Goal: Transaction & Acquisition: Obtain resource

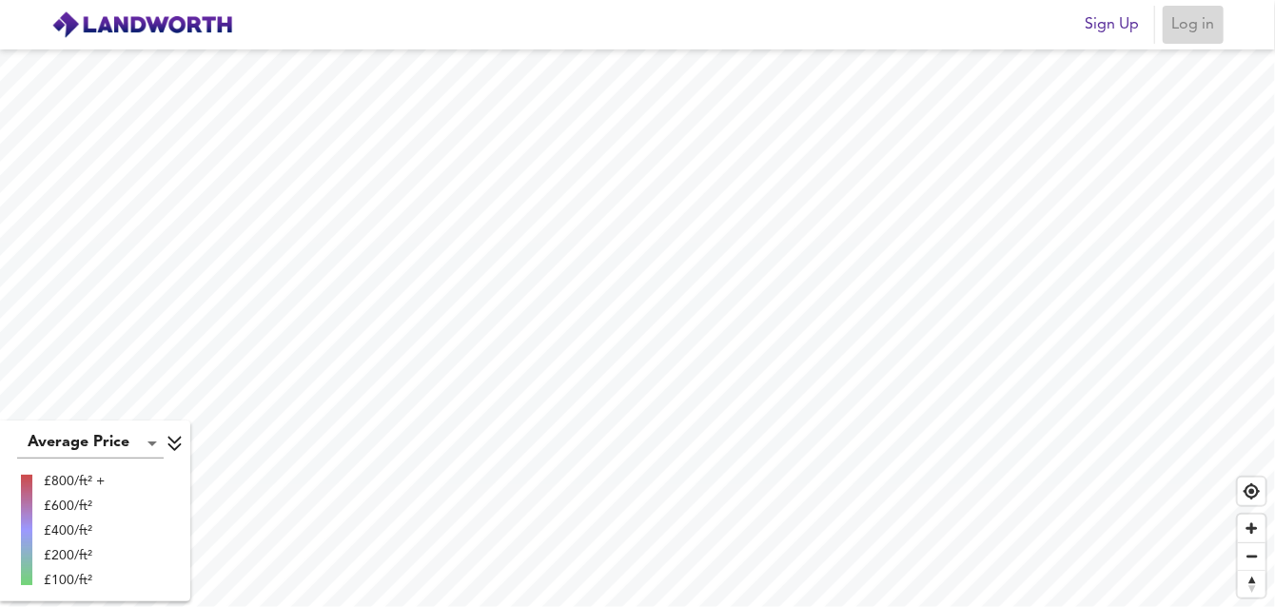
click at [1182, 25] on span "Log in" at bounding box center [1194, 24] width 46 height 27
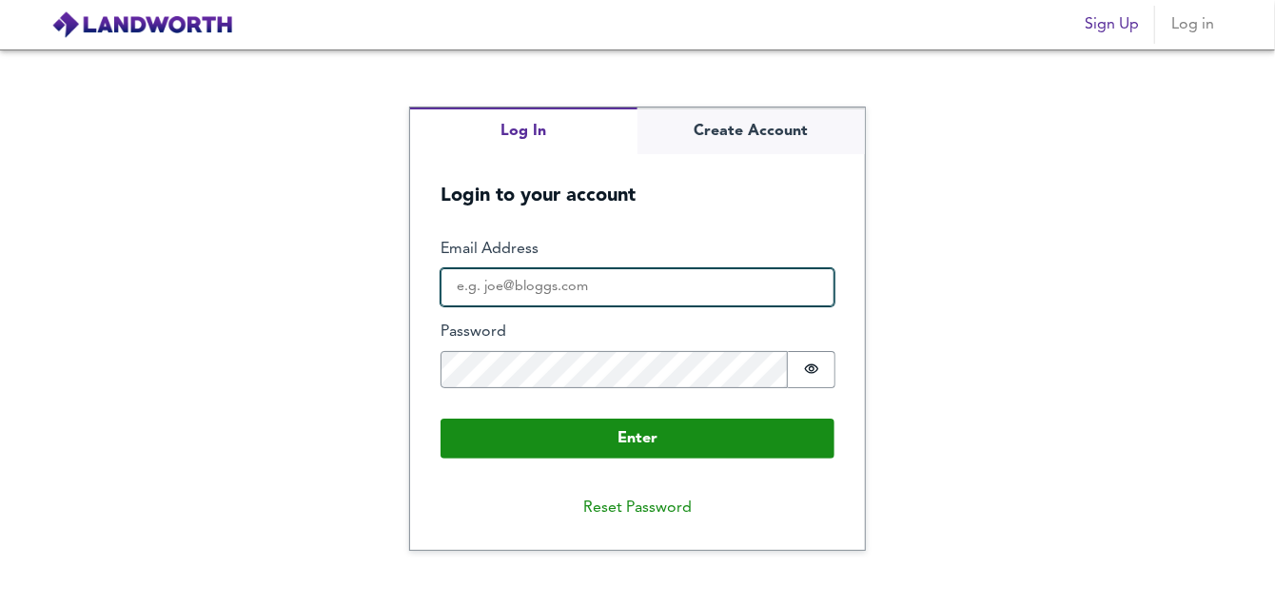
click at [590, 293] on input "Email Address" at bounding box center [638, 287] width 394 height 38
type input "[EMAIL_ADDRESS][DOMAIN_NAME]"
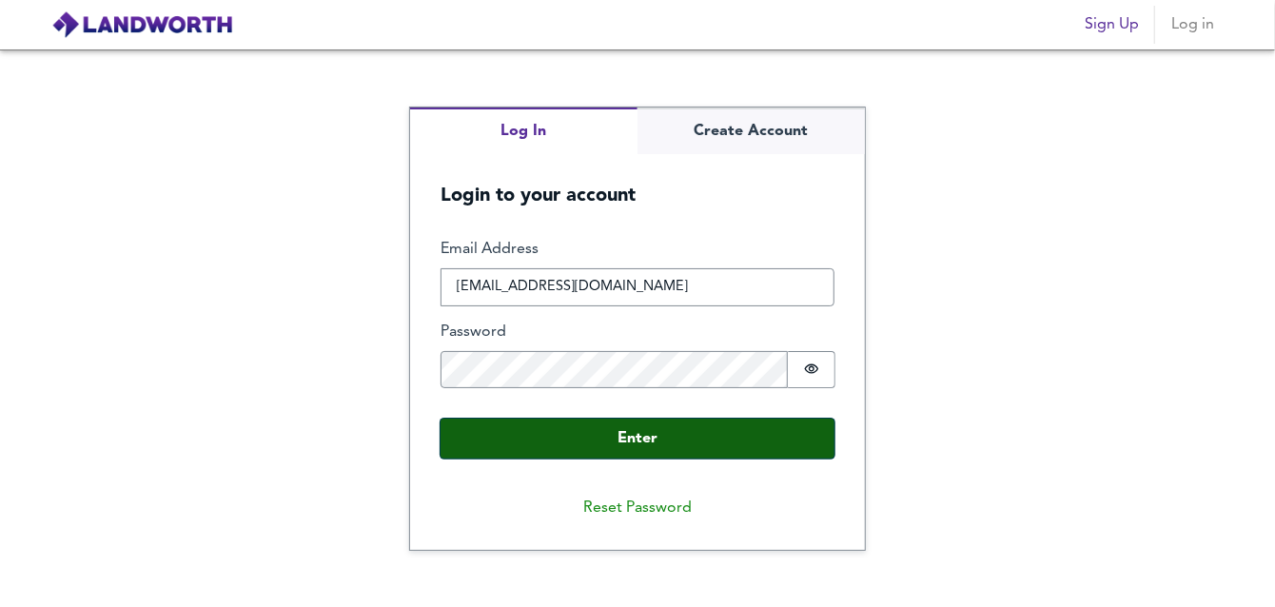
click at [646, 434] on button "Enter" at bounding box center [638, 439] width 394 height 40
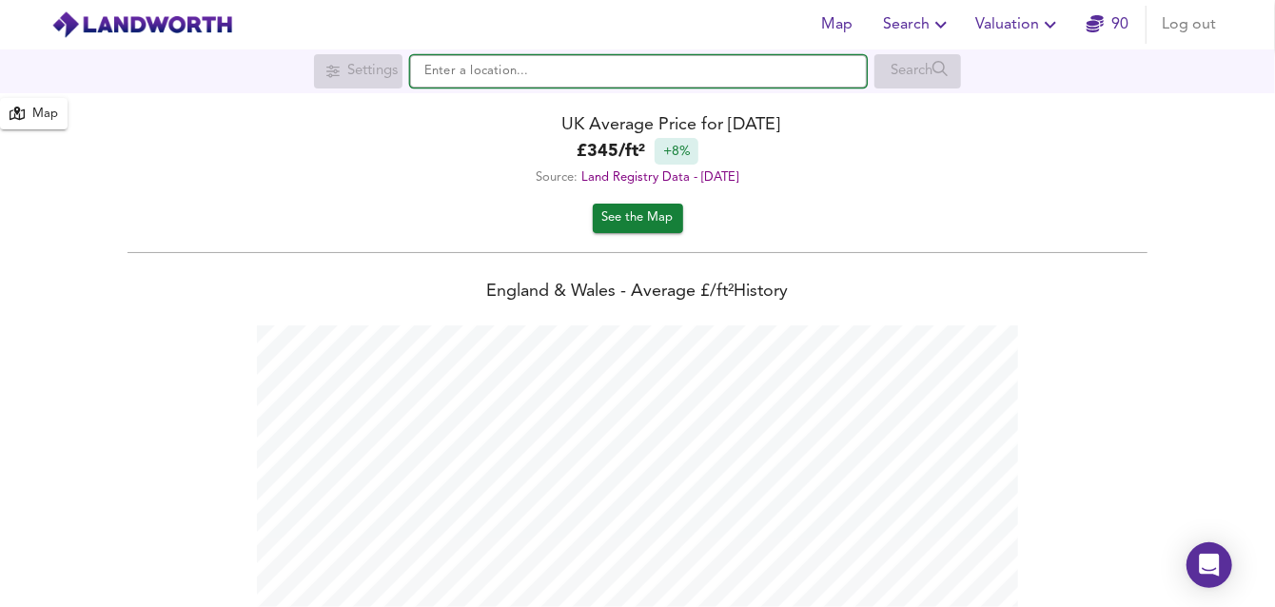
click at [534, 69] on input "text" at bounding box center [638, 71] width 457 height 32
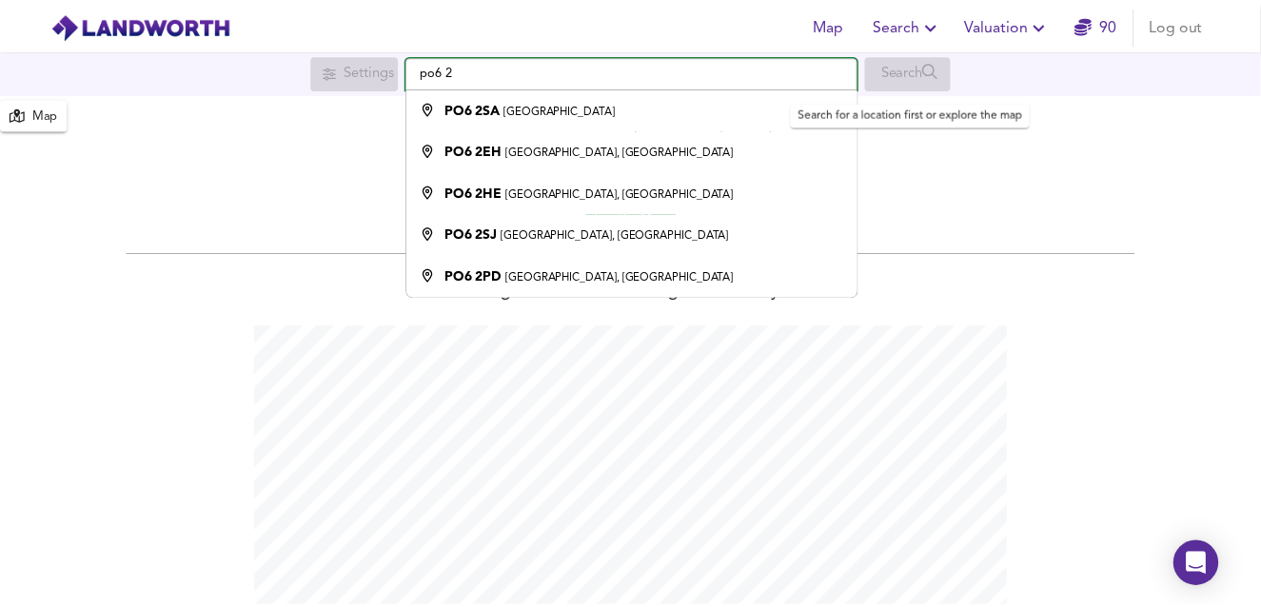
scroll to position [607, 1275]
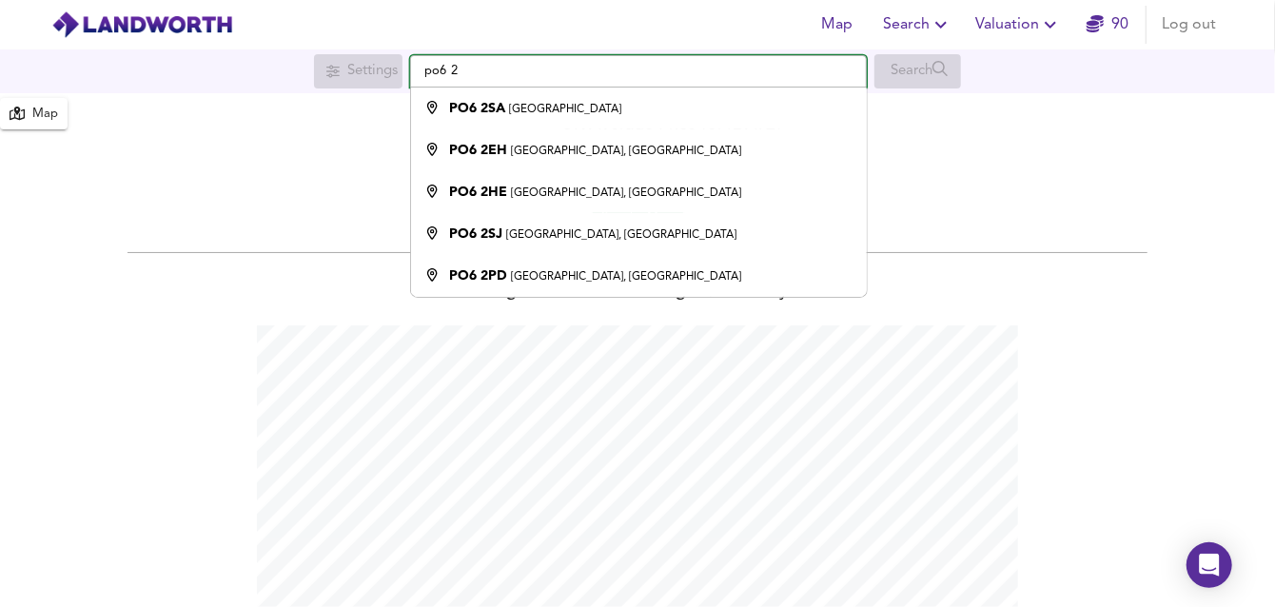
type input "po6 2"
click at [1008, 31] on span "Valuation" at bounding box center [1019, 24] width 87 height 27
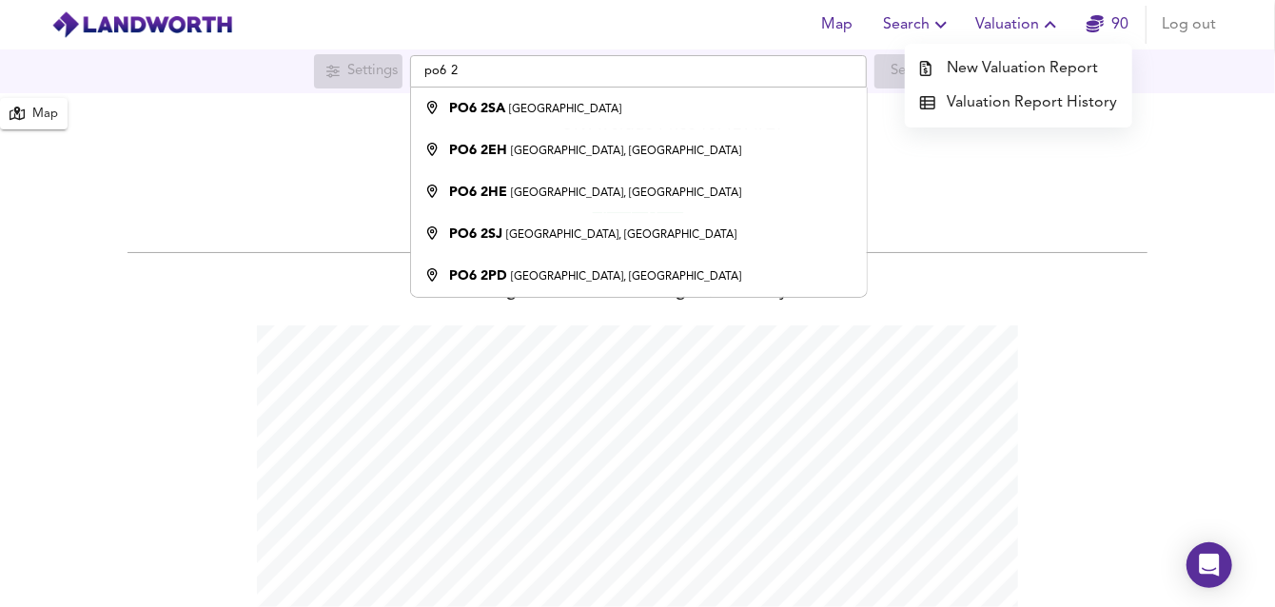
click at [1003, 62] on li "New Valuation Report" at bounding box center [1018, 68] width 227 height 34
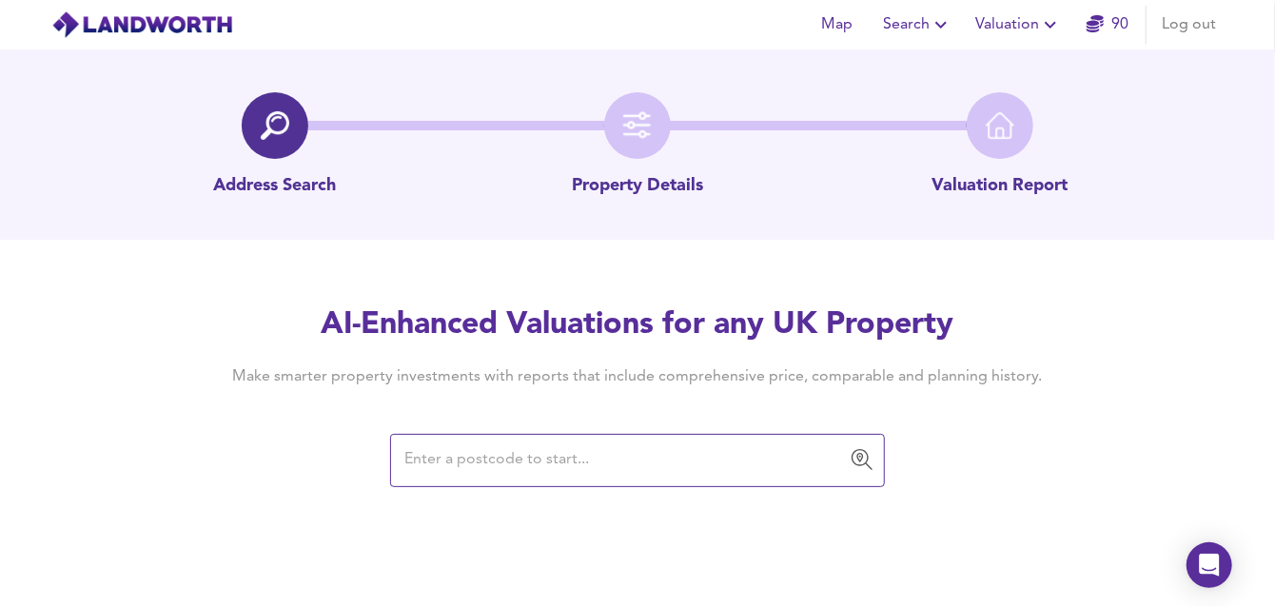
click at [506, 452] on input "text" at bounding box center [623, 461] width 449 height 36
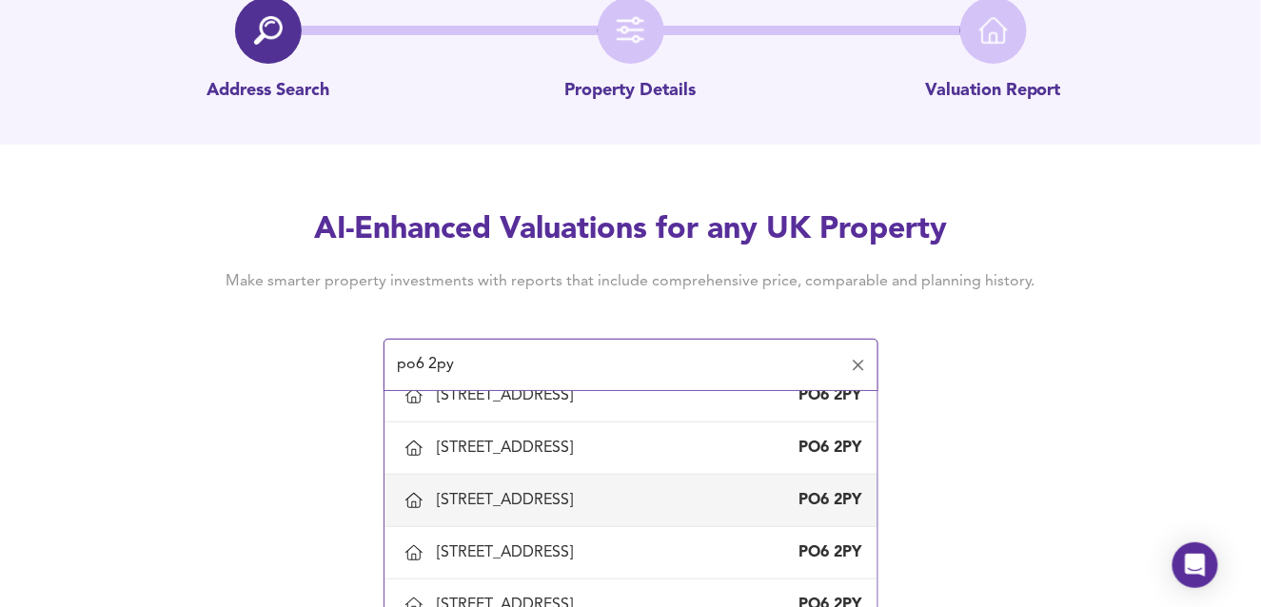
scroll to position [2475, 0]
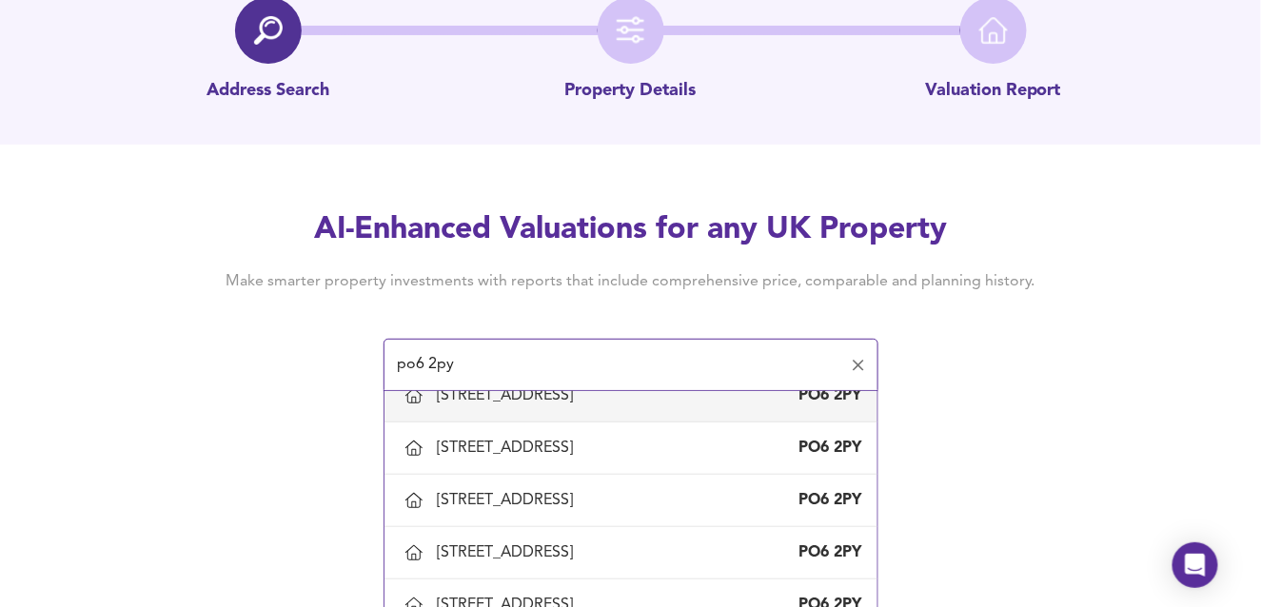
click at [500, 406] on div "[STREET_ADDRESS]" at bounding box center [510, 395] width 144 height 21
type input "[STREET_ADDRESS]"
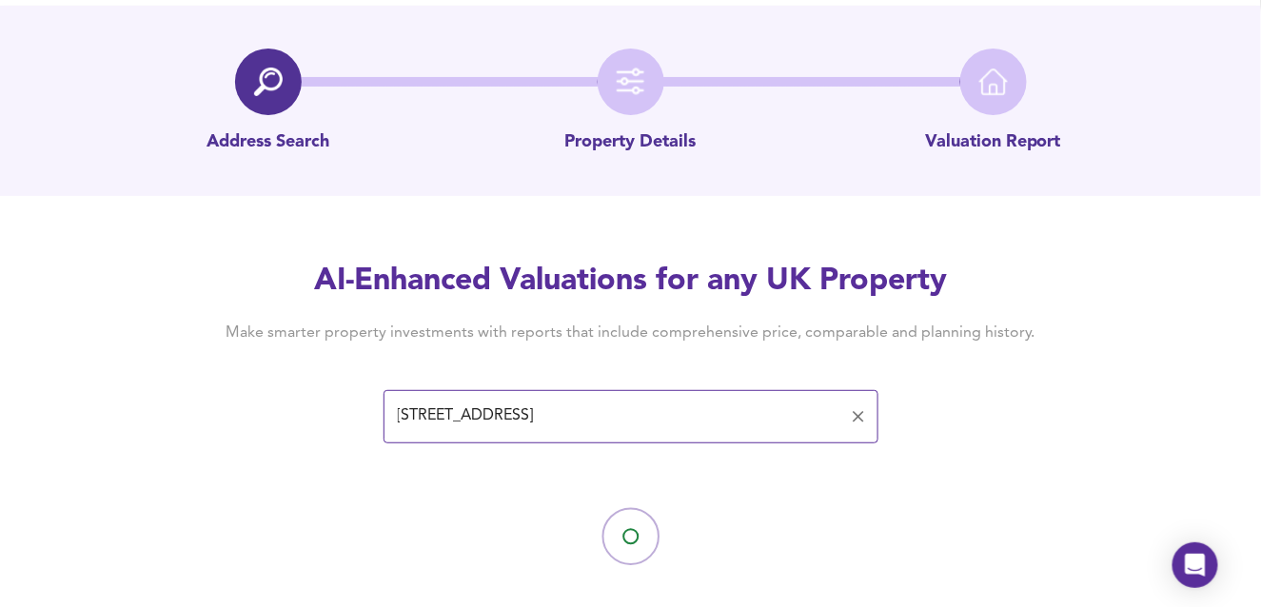
scroll to position [68, 0]
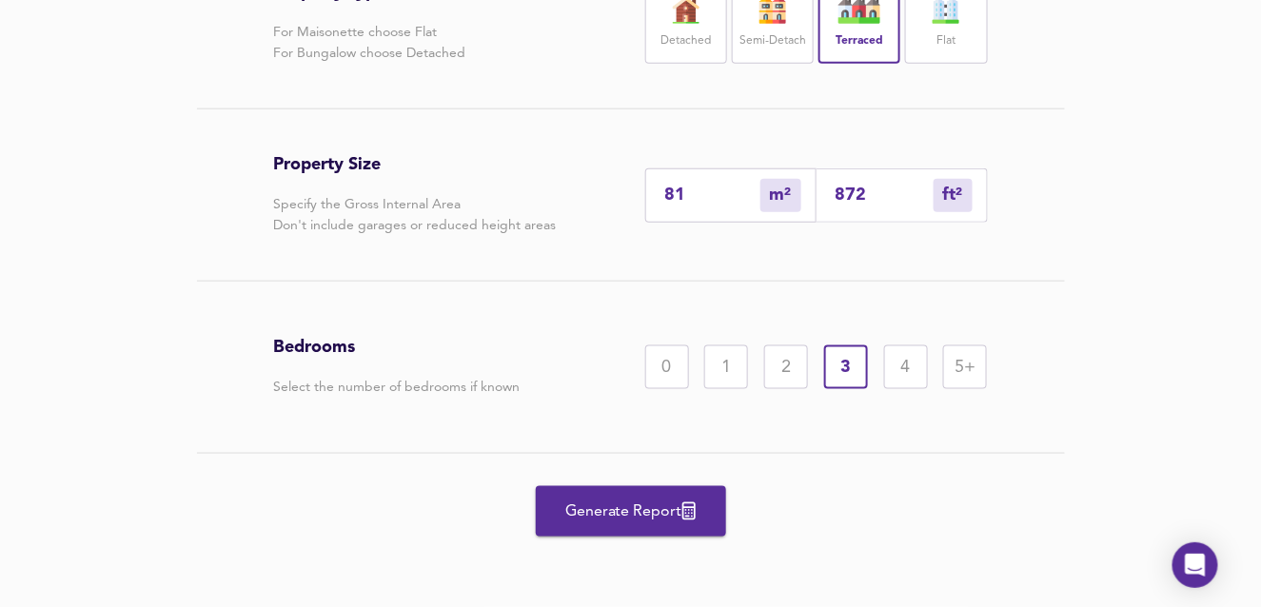
scroll to position [524, 0]
click at [624, 512] on span "Generate Report" at bounding box center [631, 512] width 152 height 27
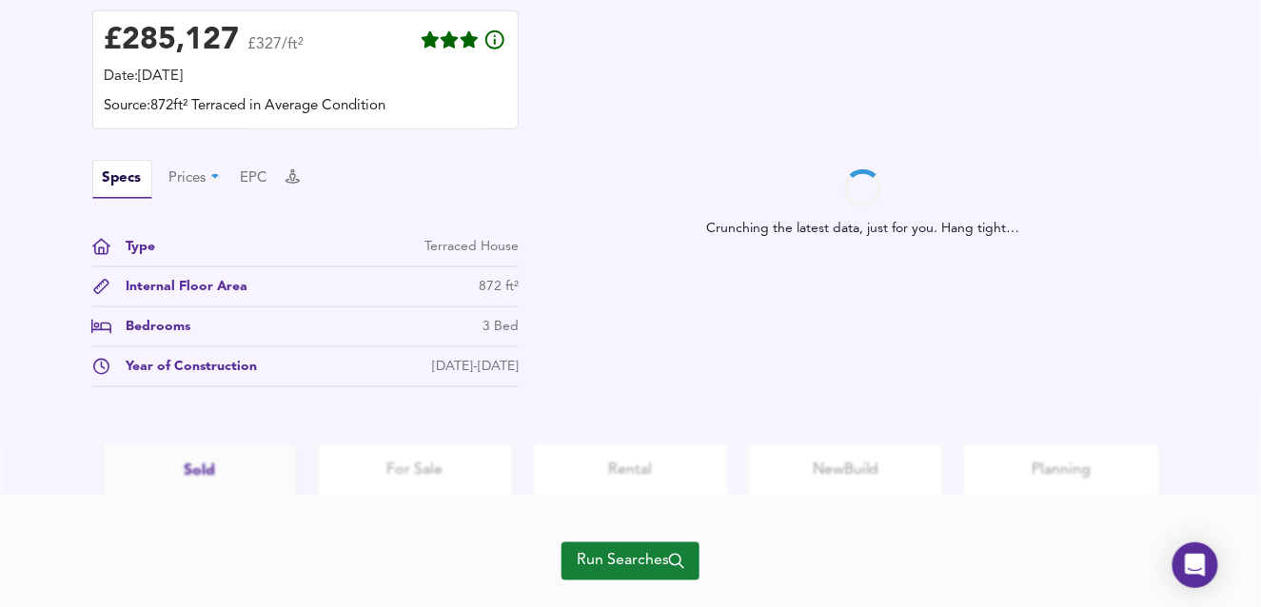
scroll to position [476, 0]
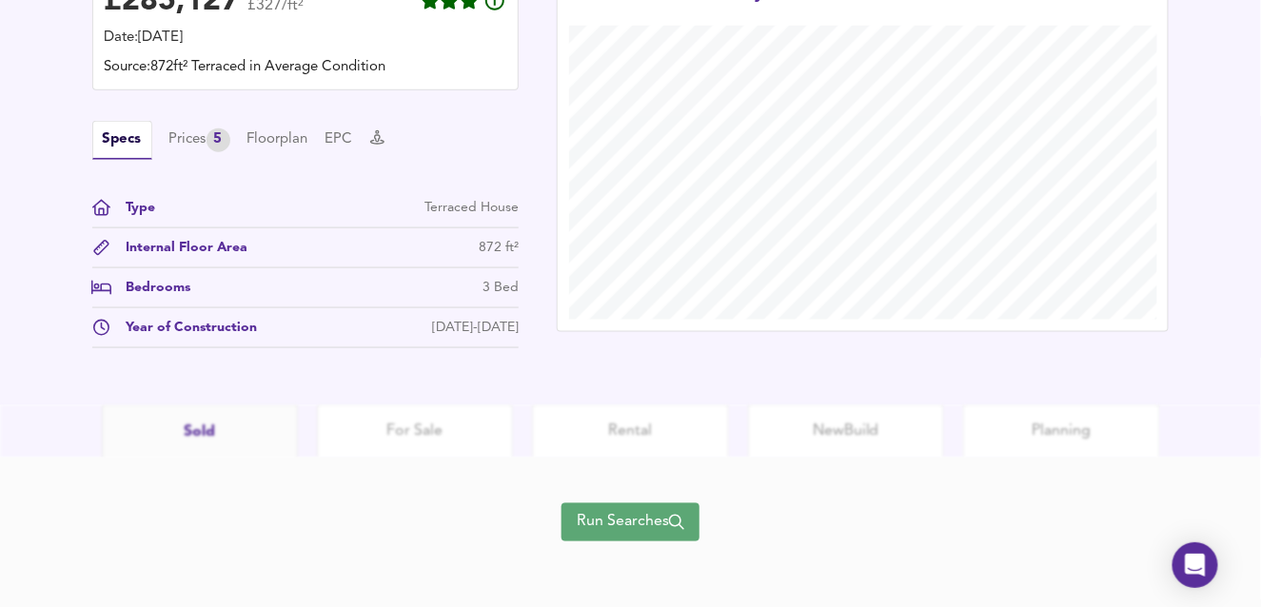
click at [636, 524] on span "Run Searches" at bounding box center [631, 522] width 108 height 27
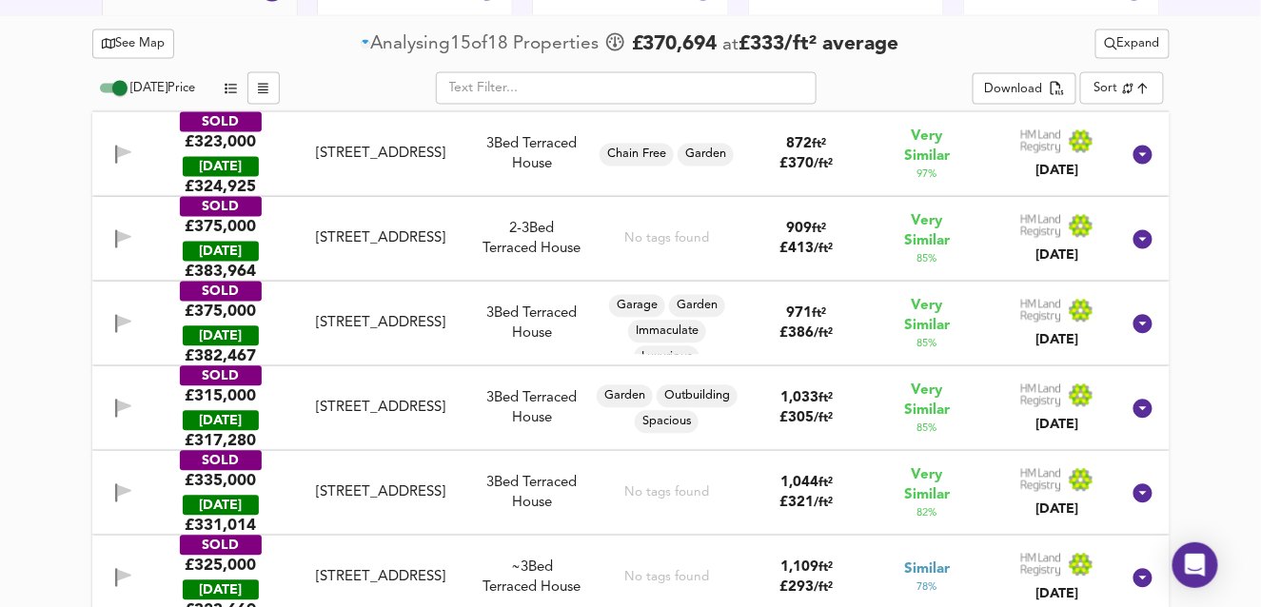
scroll to position [1007, 0]
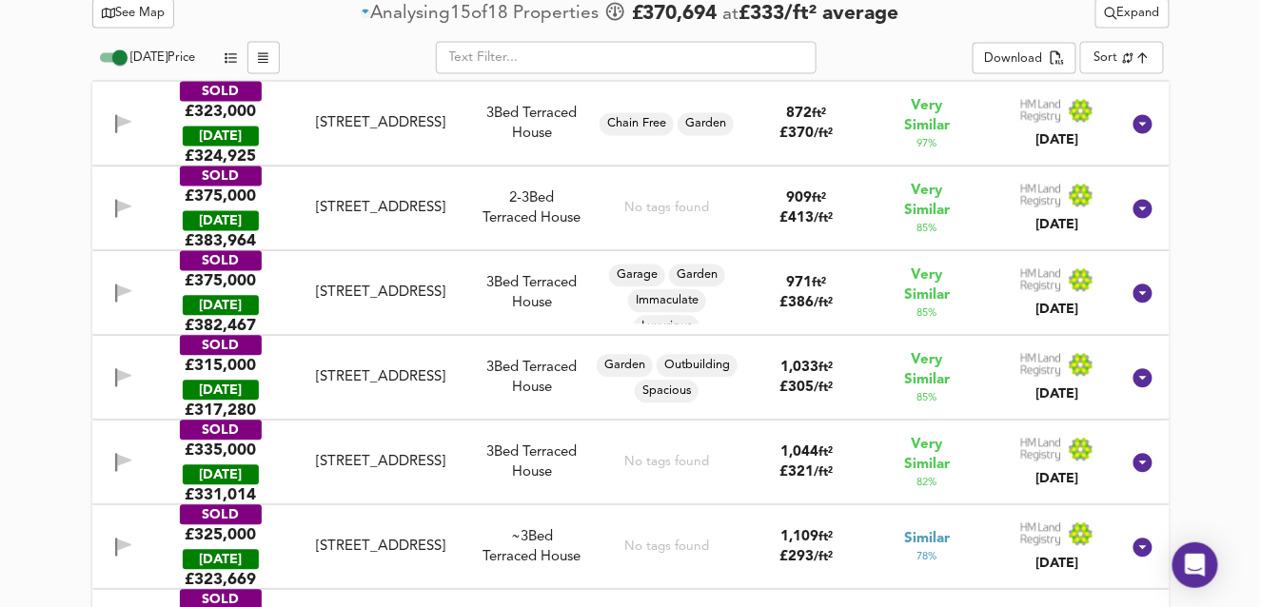
click at [123, 464] on icon "button" at bounding box center [123, 463] width 16 height 18
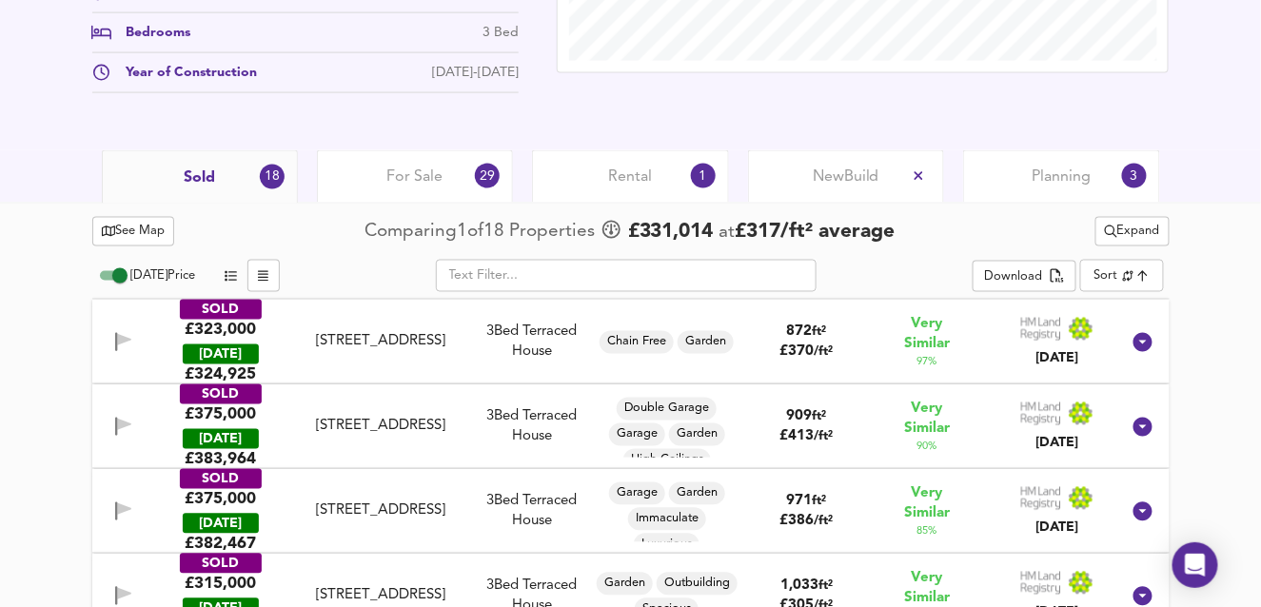
scroll to position [817, 0]
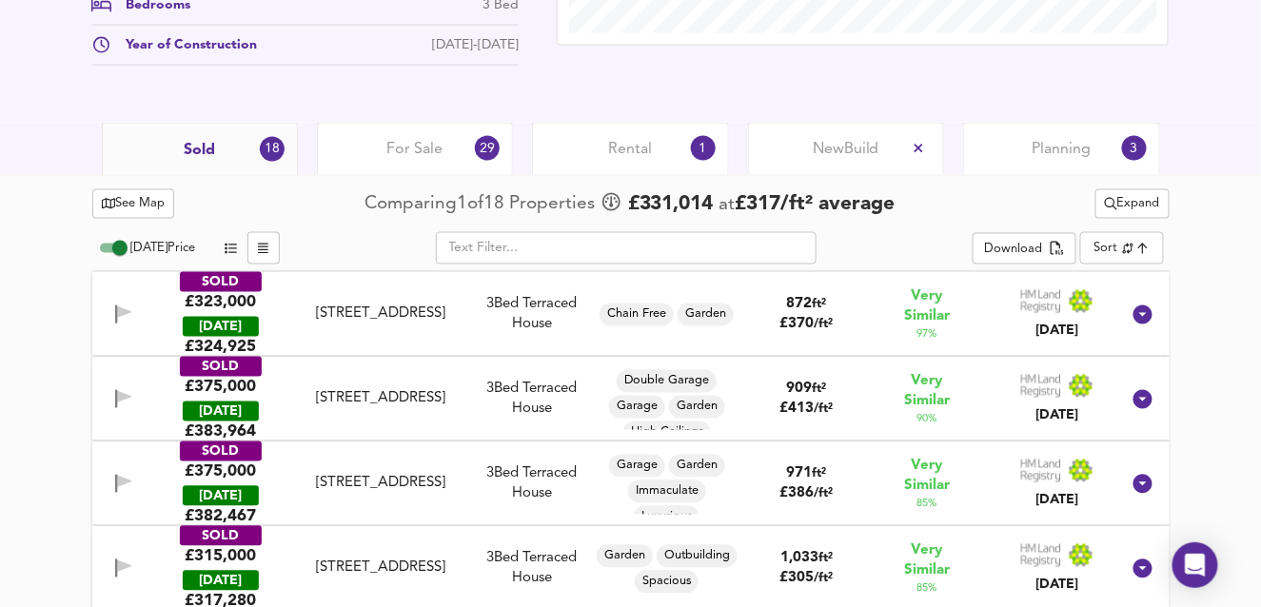
click at [115, 315] on icon "button" at bounding box center [123, 315] width 16 height 18
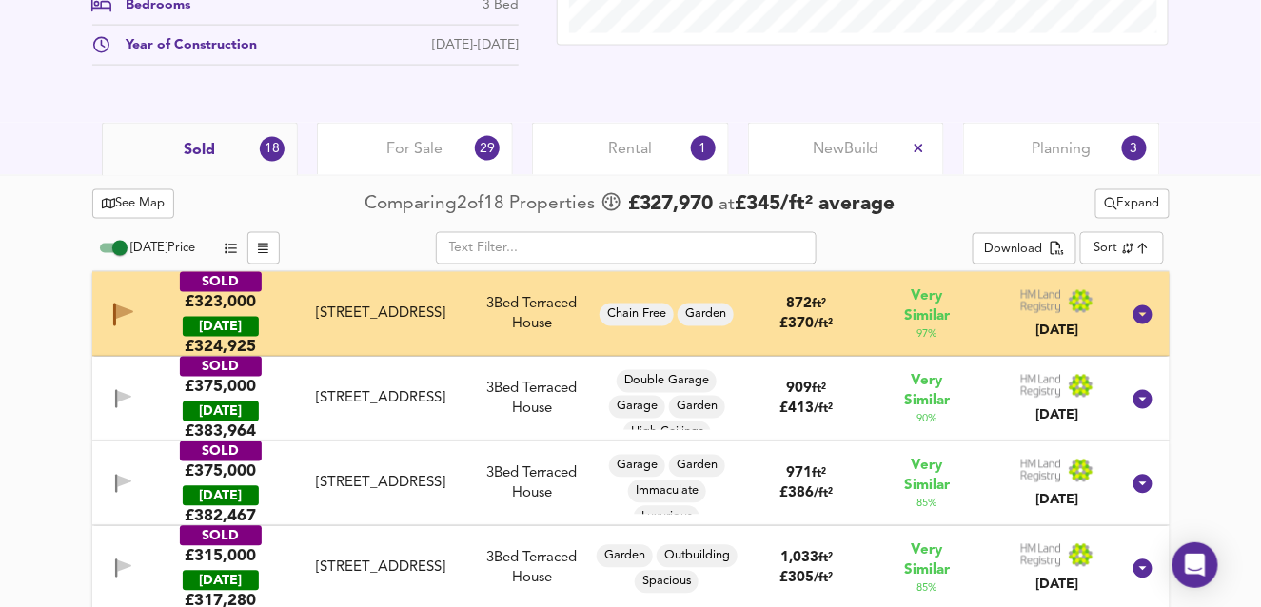
scroll to position [912, 0]
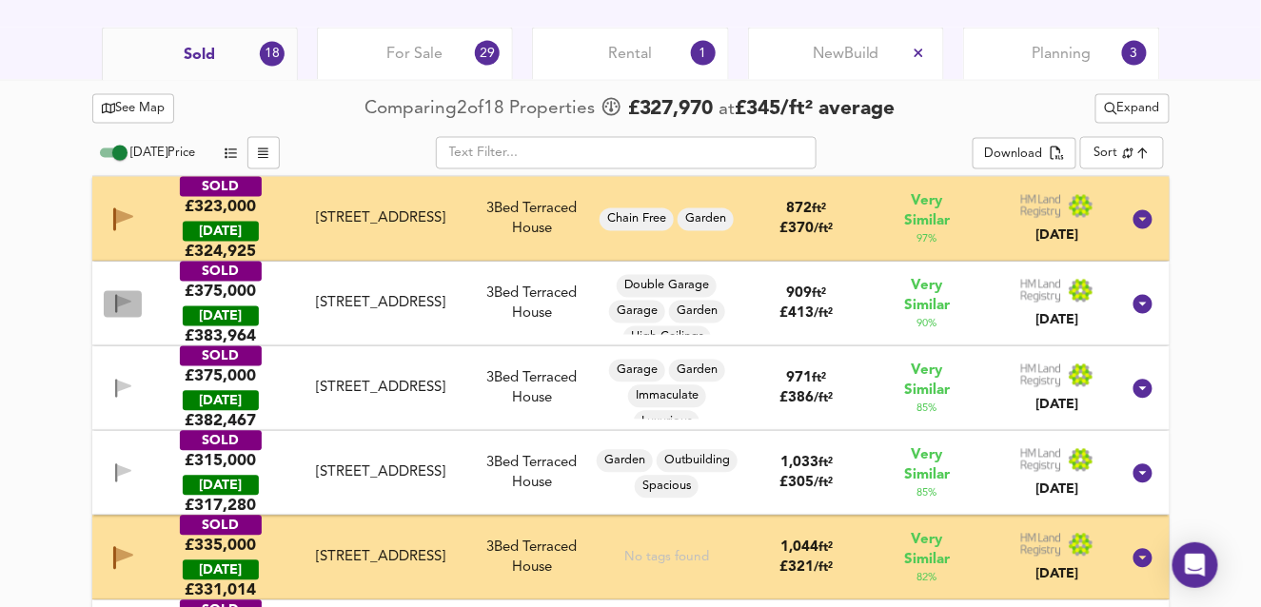
click at [124, 302] on icon "button" at bounding box center [123, 302] width 13 height 11
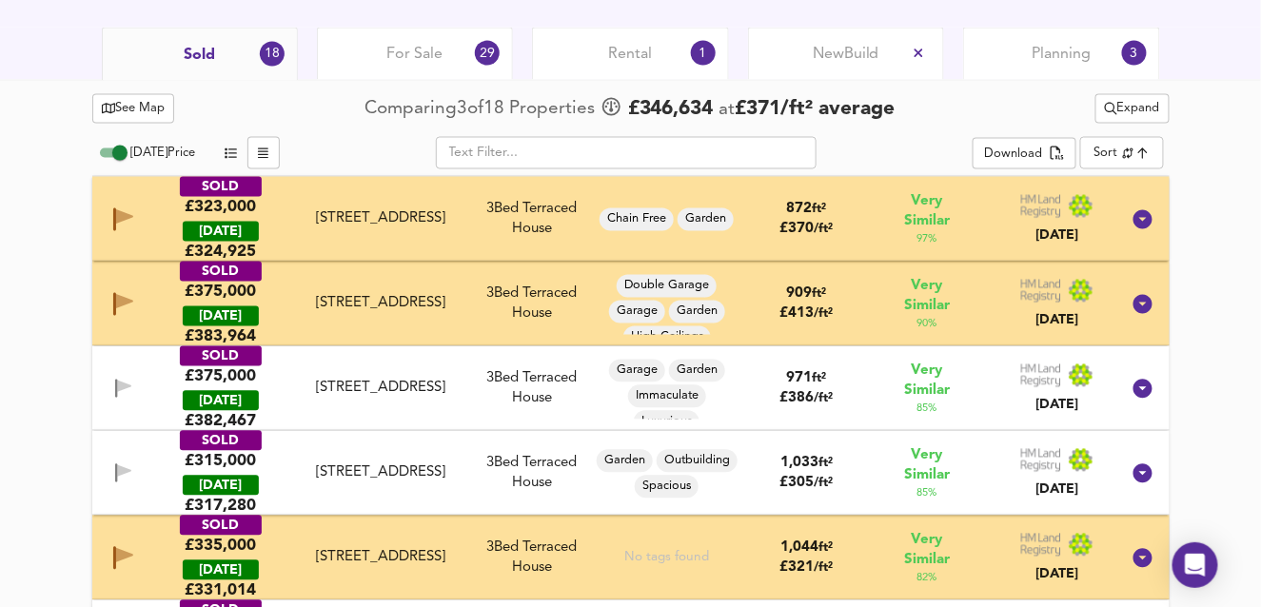
click at [118, 382] on icon "button" at bounding box center [123, 387] width 13 height 11
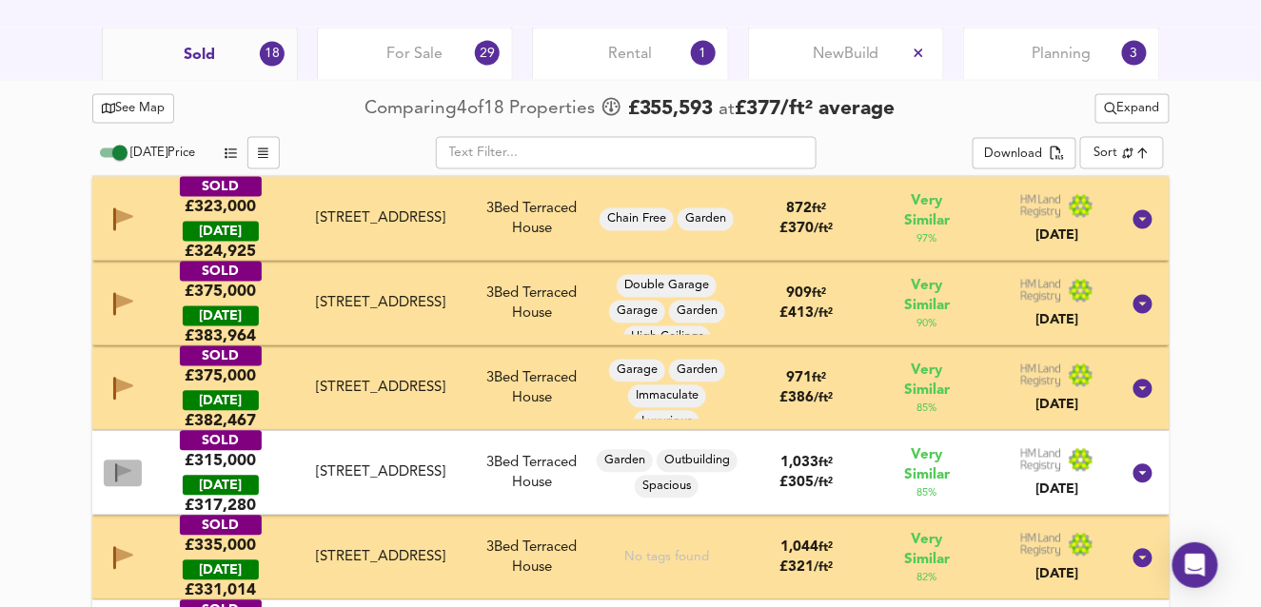
click at [123, 471] on icon "button" at bounding box center [123, 471] width 13 height 11
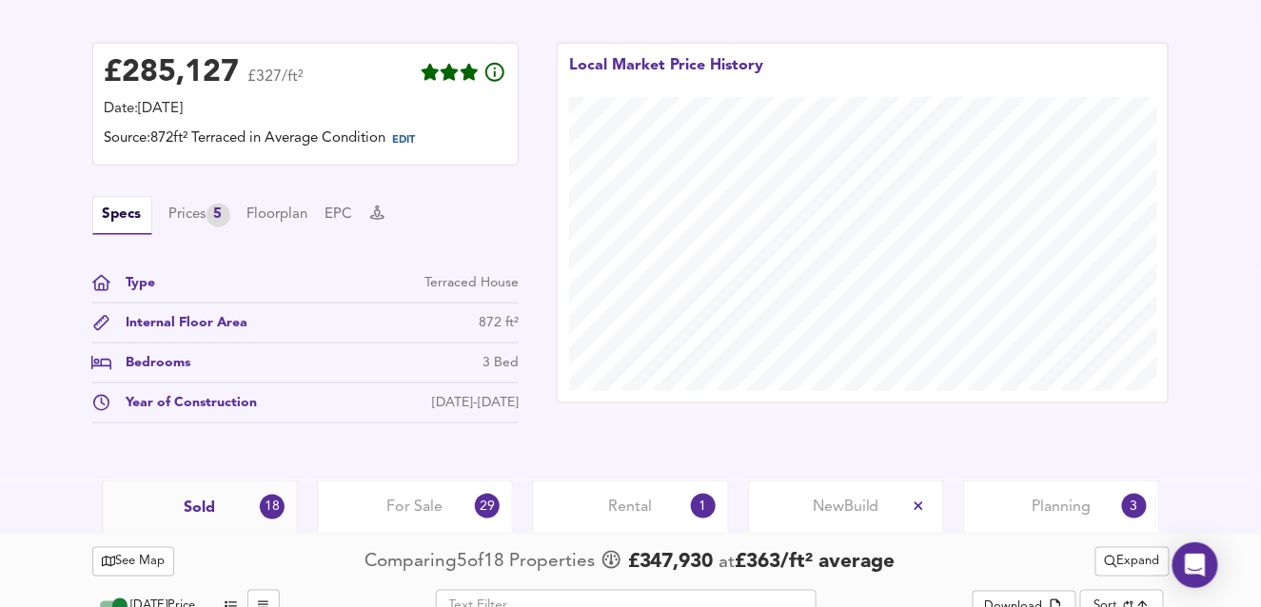
scroll to position [341, 0]
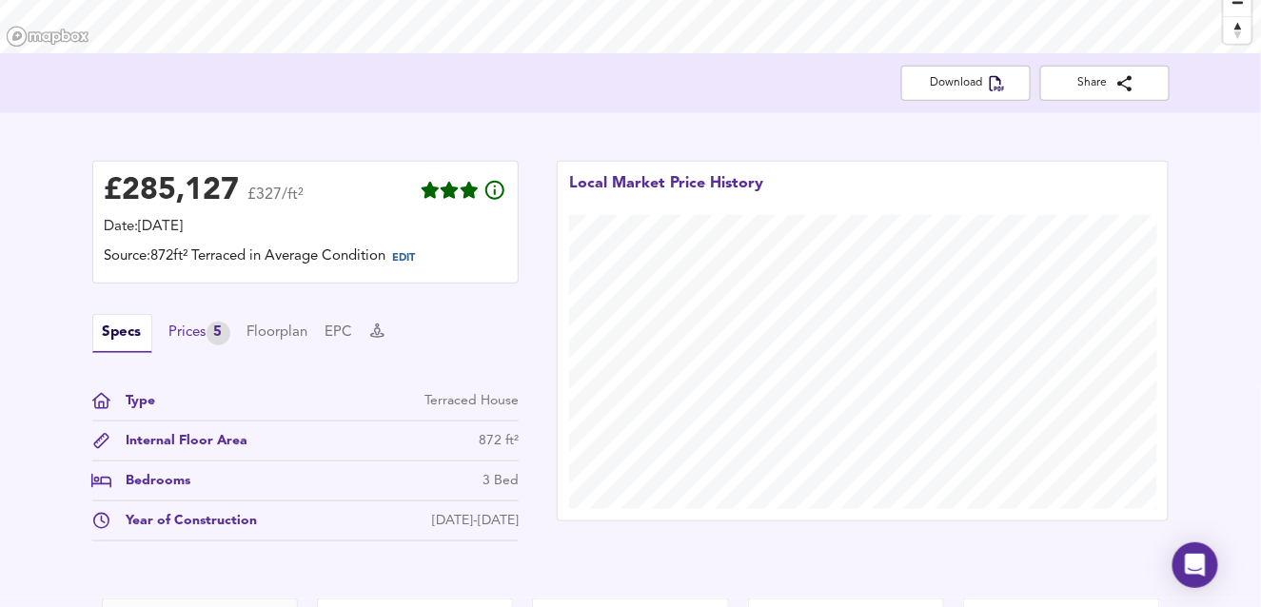
click at [195, 336] on div "Prices 5" at bounding box center [199, 334] width 61 height 24
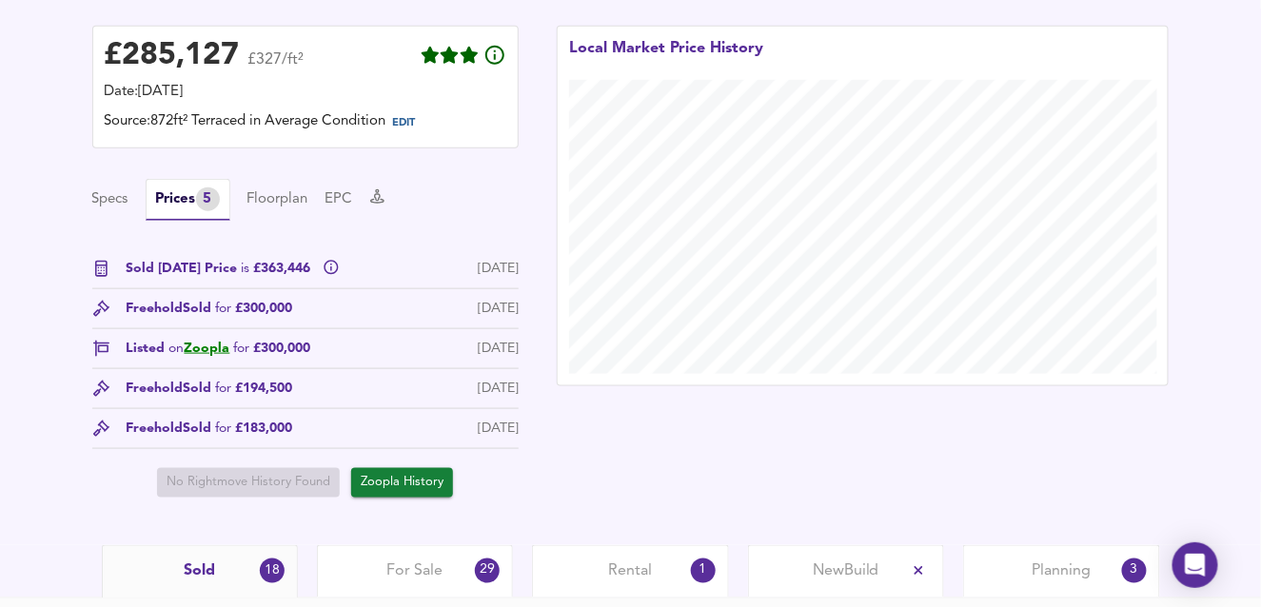
scroll to position [286, 0]
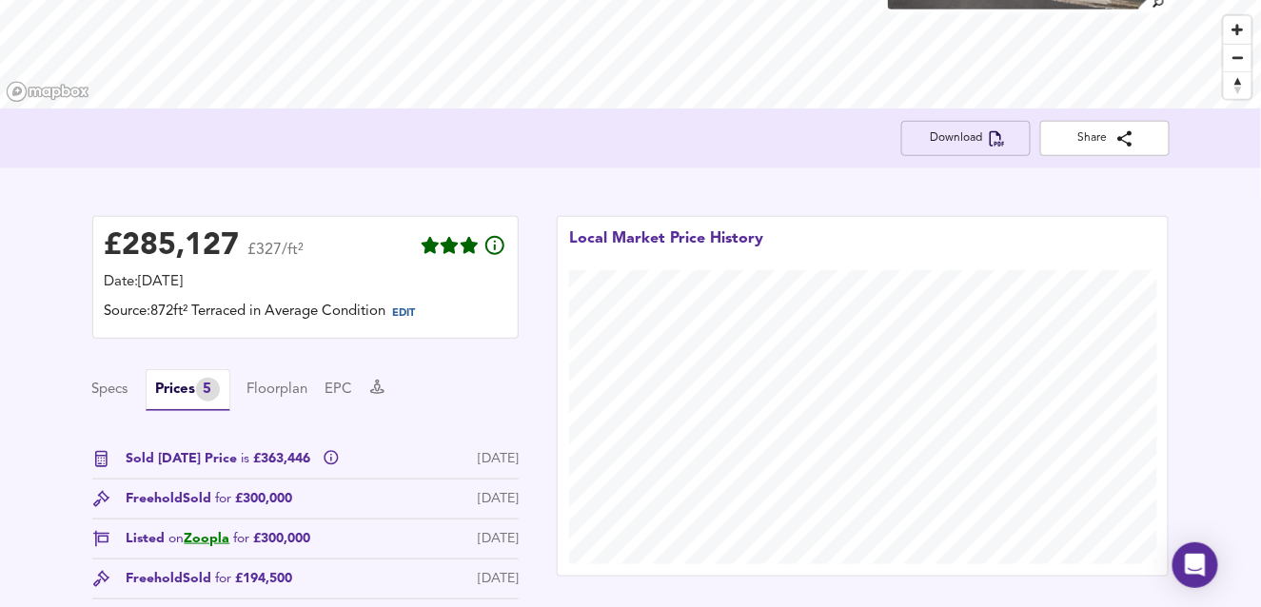
click at [967, 148] on span "Download" at bounding box center [966, 138] width 99 height 20
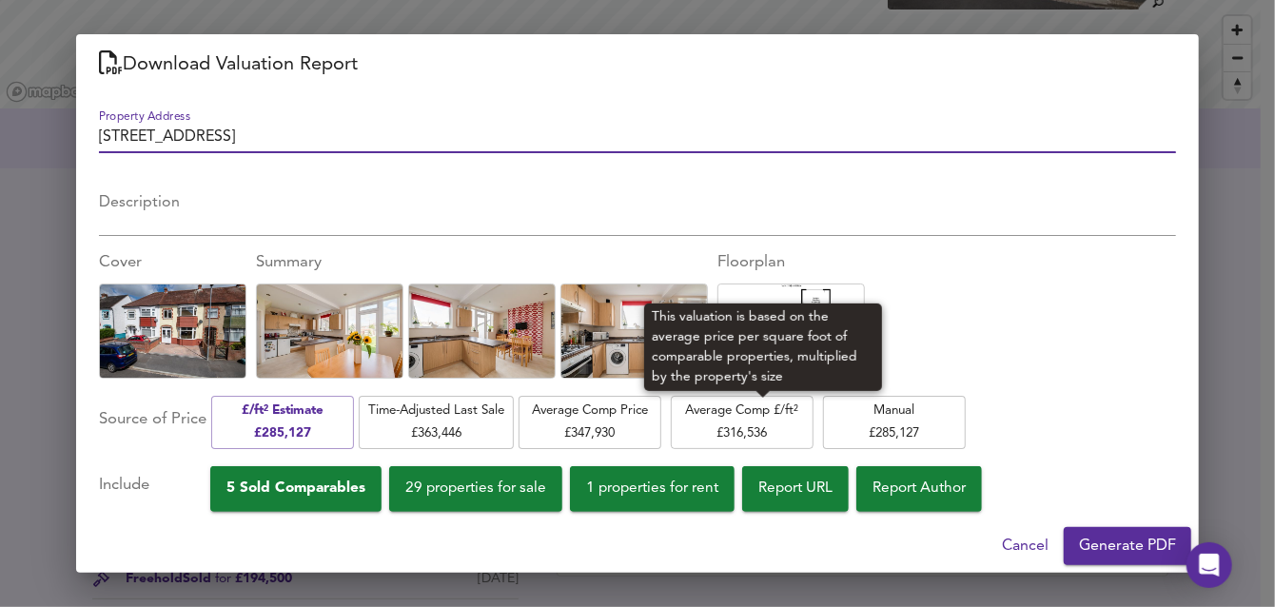
click at [730, 424] on span "Average Comp £/ft² £ 316,536" at bounding box center [743, 422] width 124 height 45
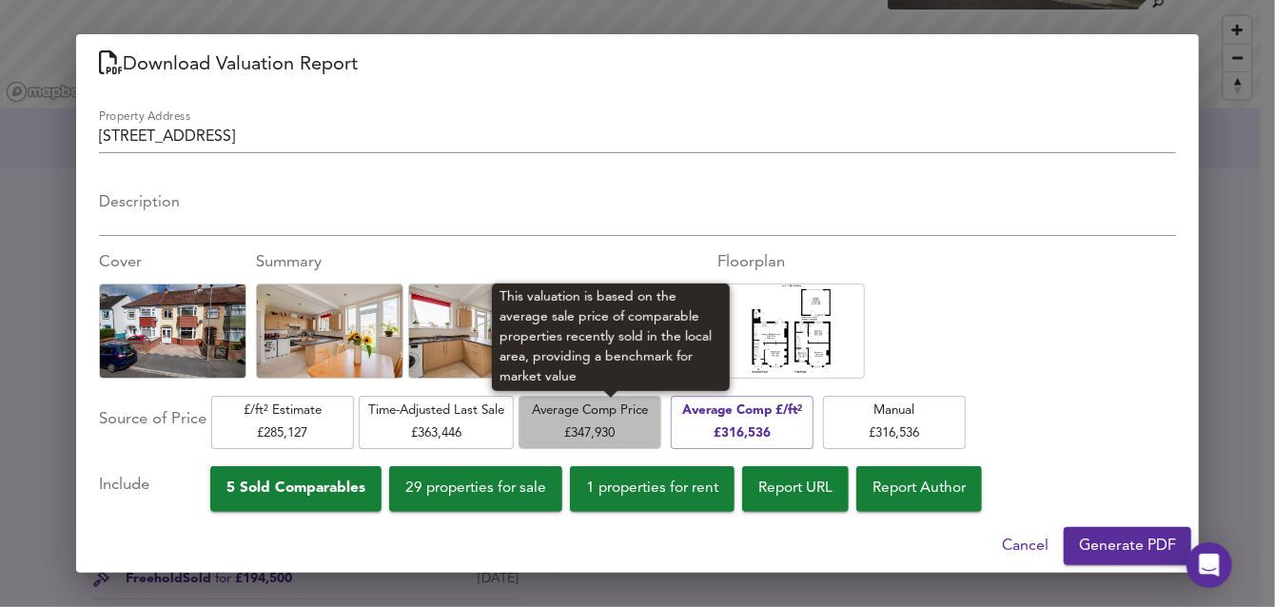
click at [615, 435] on span "Average Comp Price £ 347,930" at bounding box center [590, 422] width 124 height 45
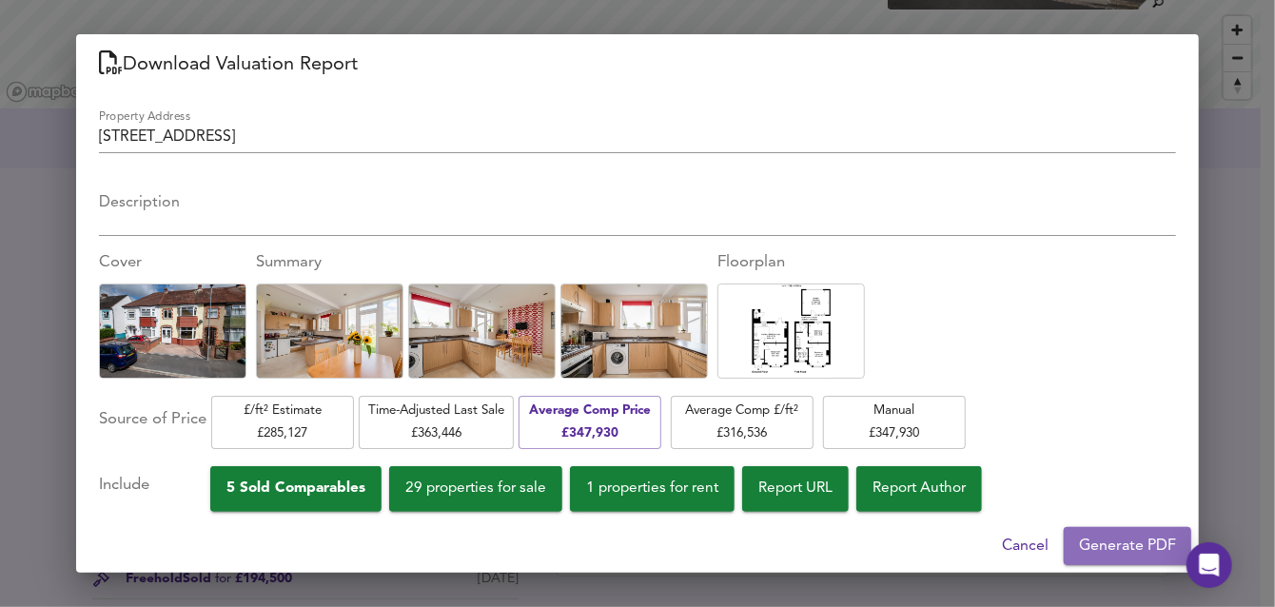
click at [1118, 544] on span "Generate PDF" at bounding box center [1127, 546] width 97 height 27
